Goal: Transaction & Acquisition: Book appointment/travel/reservation

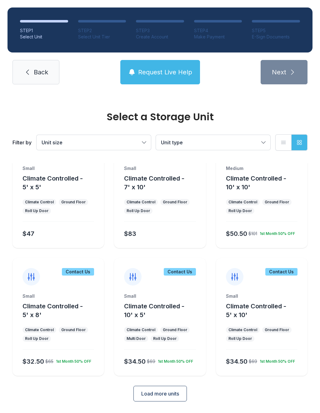
scroll to position [34, 0]
click at [61, 217] on div "Small Climate Controlled - 5' x 5' Climate Control Ground Floor Roll Up Door $47" at bounding box center [58, 207] width 92 height 83
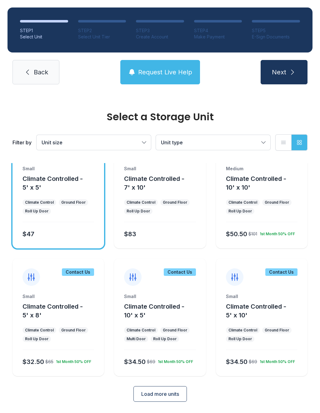
click at [286, 84] on button "Next" at bounding box center [284, 72] width 47 height 24
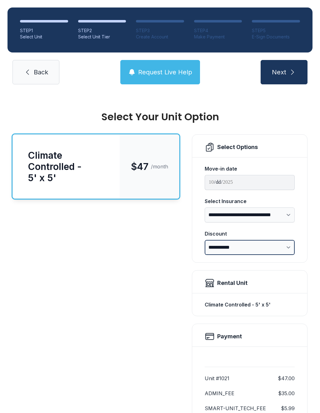
click at [289, 246] on select "**********" at bounding box center [250, 247] width 90 height 15
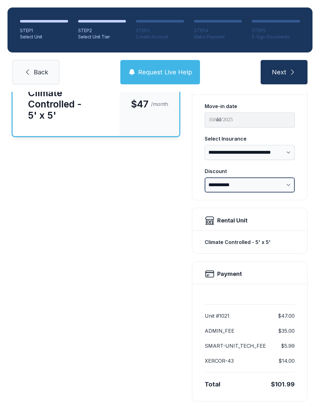
scroll to position [62, 0]
click at [171, 72] on span "Request Live Help" at bounding box center [165, 72] width 54 height 9
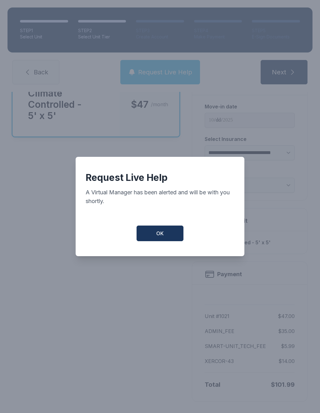
click at [162, 237] on span "OK" at bounding box center [159, 233] width 7 height 7
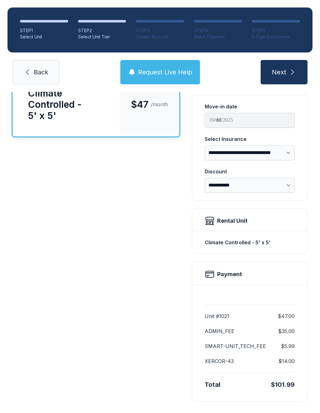
click at [31, 72] on icon at bounding box center [27, 71] width 7 height 7
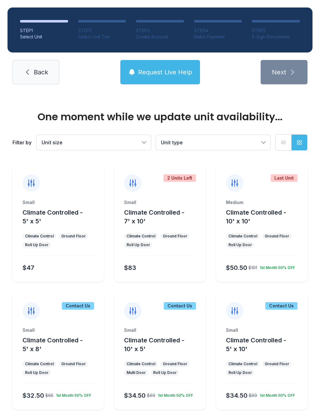
click at [40, 72] on span "Back" at bounding box center [41, 72] width 14 height 9
